Goal: Task Accomplishment & Management: Manage account settings

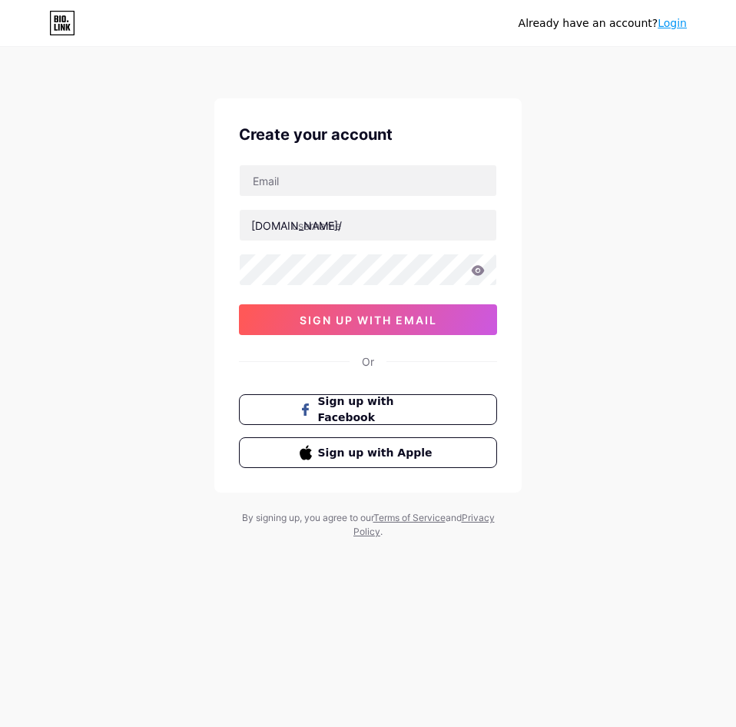
click at [671, 24] on link "Login" at bounding box center [672, 23] width 29 height 12
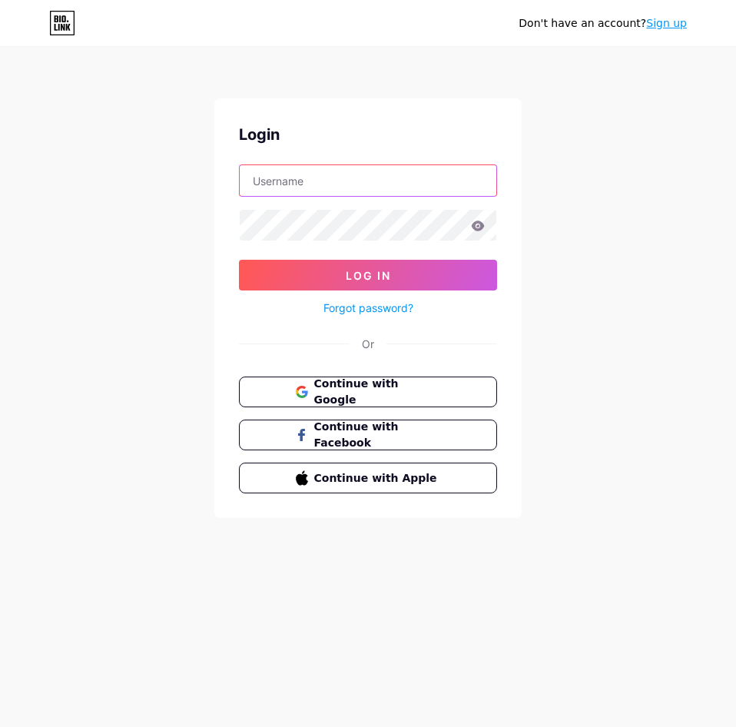
click at [325, 181] on input "text" at bounding box center [368, 180] width 257 height 31
paste input "[EMAIL_ADDRESS][DOMAIN_NAME]:Bom97475556"
click at [400, 183] on input "[EMAIL_ADDRESS][DOMAIN_NAME]:Bom97475556" at bounding box center [368, 180] width 257 height 31
click at [400, 184] on input "[EMAIL_ADDRESS][DOMAIN_NAME]:Bom97475556" at bounding box center [368, 180] width 257 height 31
type input "[EMAIL_ADDRESS][DOMAIN_NAME]"
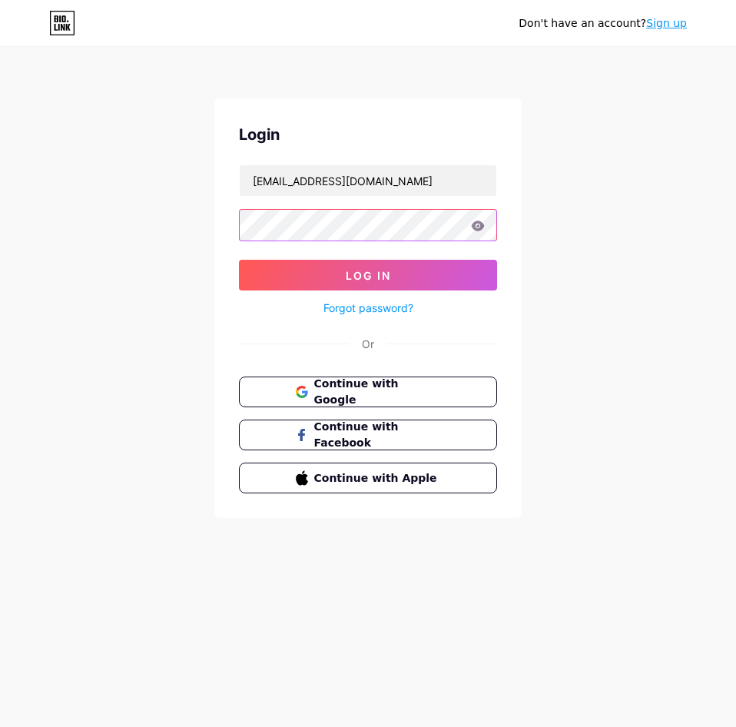
click at [239, 260] on button "Log In" at bounding box center [368, 275] width 258 height 31
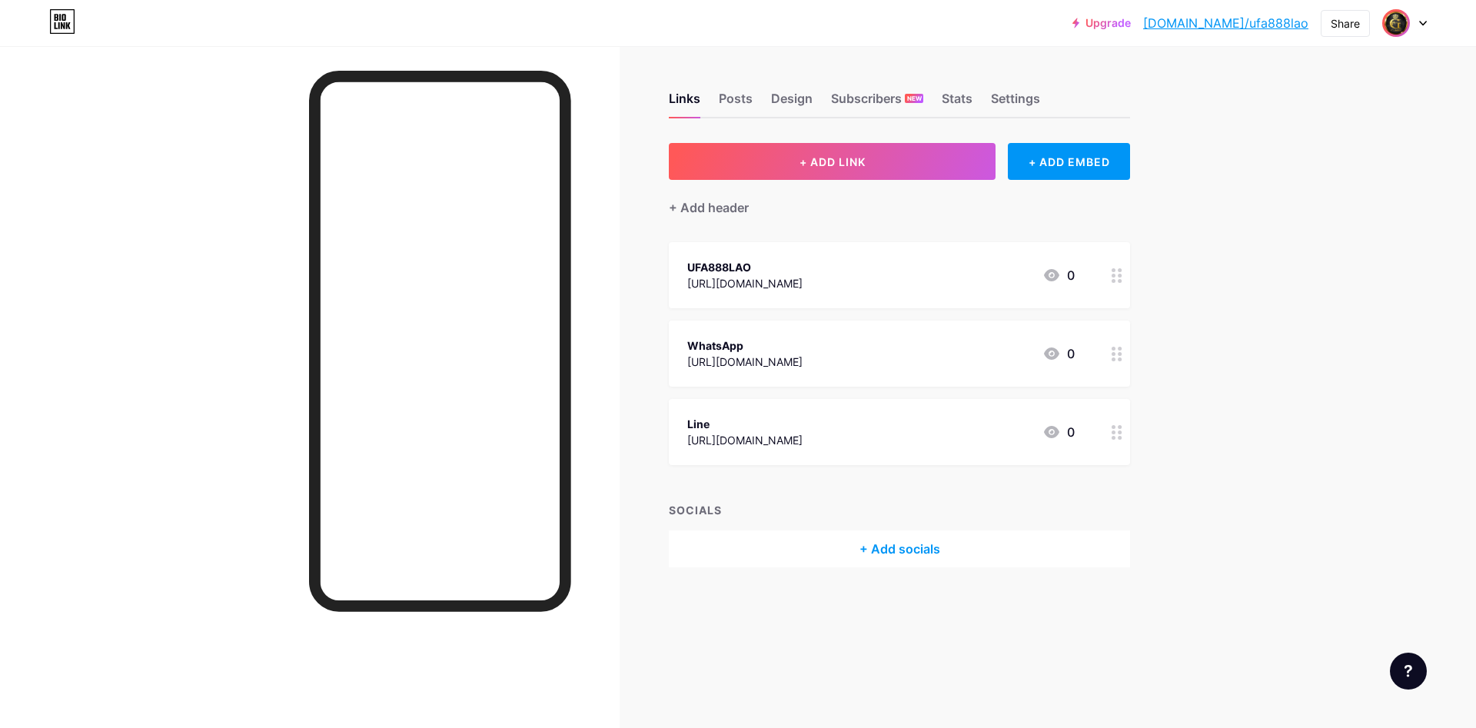
click at [735, 277] on div "[URL][DOMAIN_NAME]" at bounding box center [744, 283] width 115 height 16
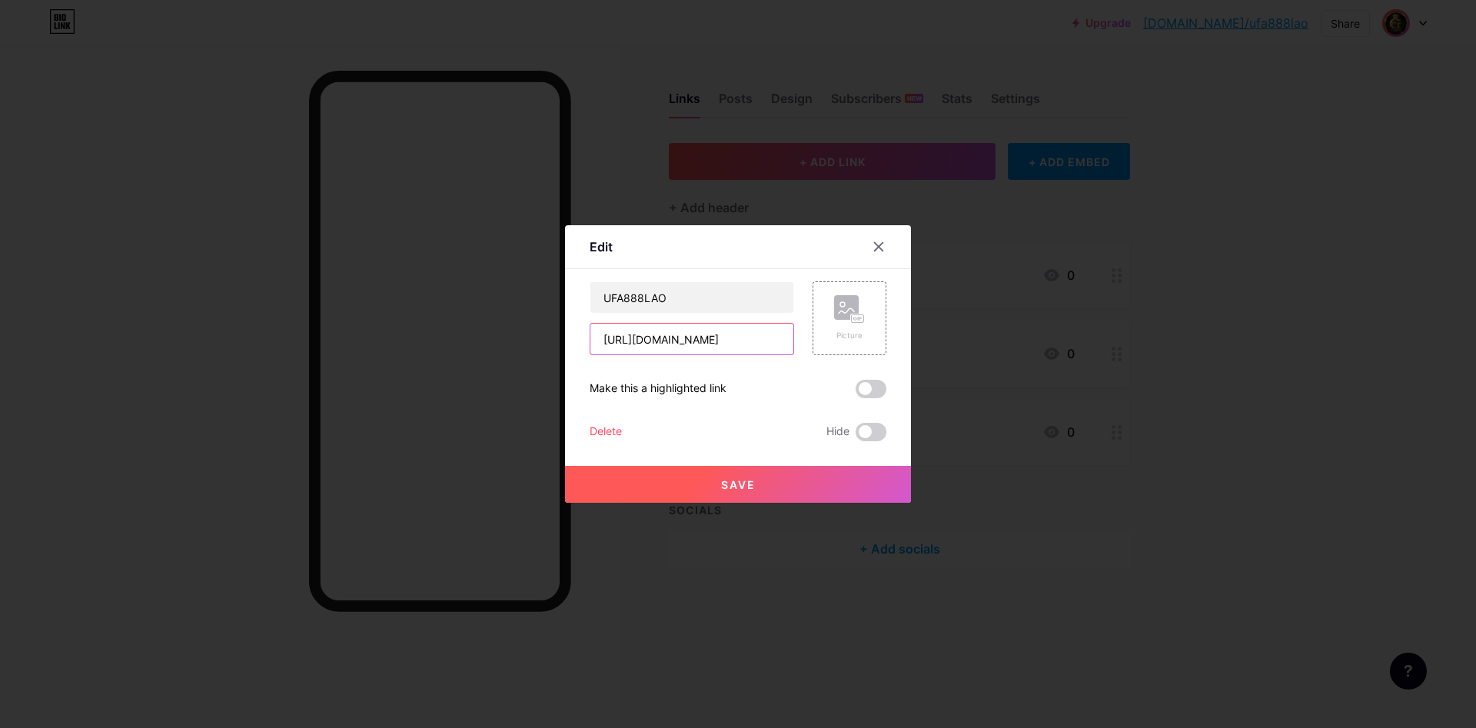
click at [726, 328] on input "[URL][DOMAIN_NAME]" at bounding box center [691, 339] width 203 height 31
click at [502, 347] on div at bounding box center [738, 364] width 1476 height 728
